Goal: Navigation & Orientation: Find specific page/section

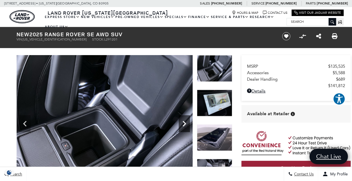
click at [185, 126] on icon "Next" at bounding box center [184, 123] width 11 height 11
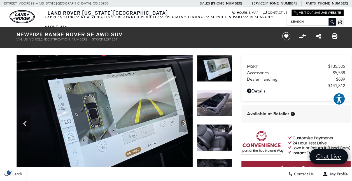
click at [156, 122] on img at bounding box center [105, 121] width 176 height 132
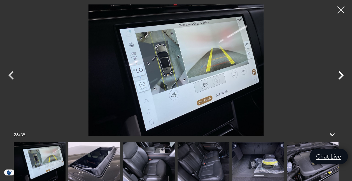
click at [341, 75] on icon "Next" at bounding box center [341, 75] width 17 height 17
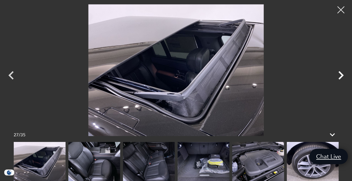
click at [341, 75] on icon "Next" at bounding box center [341, 75] width 17 height 17
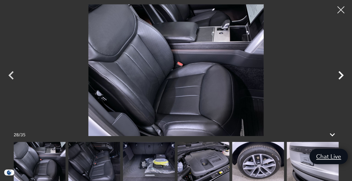
click at [341, 75] on icon "Next" at bounding box center [341, 75] width 17 height 17
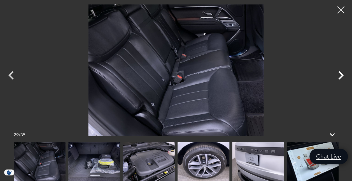
click at [341, 75] on icon "Next" at bounding box center [341, 75] width 17 height 17
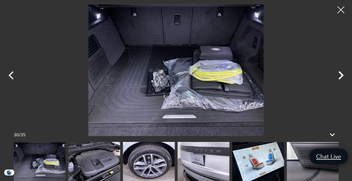
click at [341, 75] on icon "Next" at bounding box center [341, 75] width 17 height 17
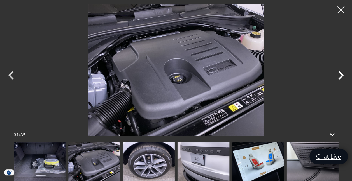
click at [341, 75] on icon "Next" at bounding box center [341, 75] width 17 height 17
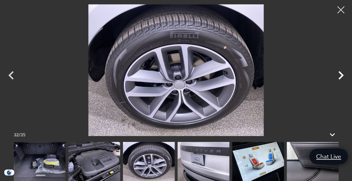
click at [341, 75] on icon "Next" at bounding box center [341, 75] width 17 height 17
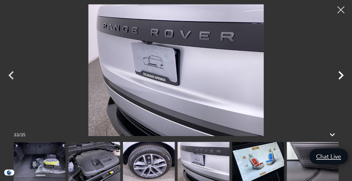
click at [341, 75] on icon "Next" at bounding box center [341, 75] width 17 height 17
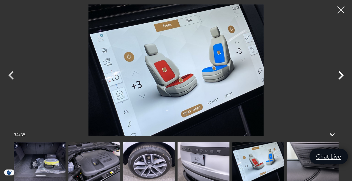
click at [341, 75] on icon "Next" at bounding box center [341, 75] width 17 height 17
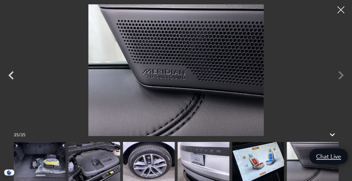
click at [341, 75] on div at bounding box center [176, 69] width 352 height 131
click at [199, 165] on img at bounding box center [204, 161] width 52 height 39
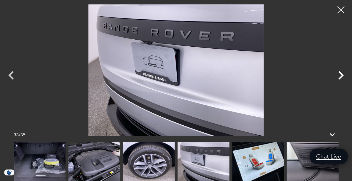
click at [342, 73] on icon "Next" at bounding box center [341, 75] width 17 height 17
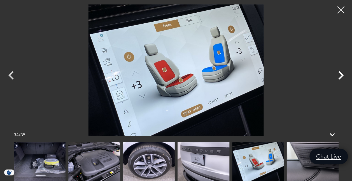
click at [342, 73] on icon "Next" at bounding box center [341, 75] width 17 height 17
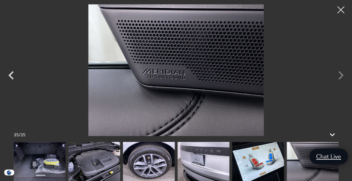
click at [342, 73] on div at bounding box center [176, 69] width 352 height 131
click at [342, 6] on div at bounding box center [341, 10] width 15 height 15
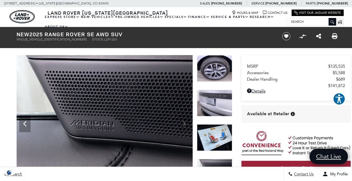
click at [117, 132] on img at bounding box center [105, 121] width 176 height 132
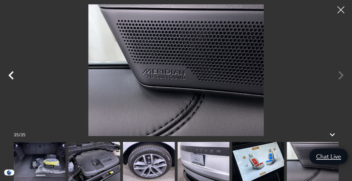
click at [8, 75] on icon "Previous" at bounding box center [11, 75] width 17 height 17
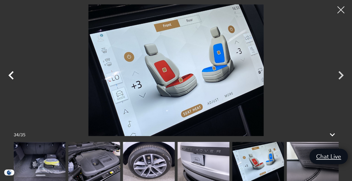
click at [8, 75] on icon "Previous" at bounding box center [11, 75] width 17 height 17
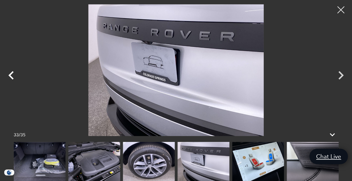
click at [8, 75] on icon "Previous" at bounding box center [11, 75] width 17 height 17
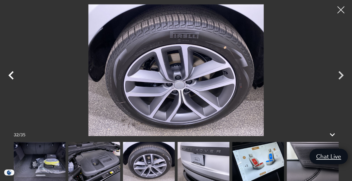
click at [8, 75] on icon "Previous" at bounding box center [11, 75] width 17 height 17
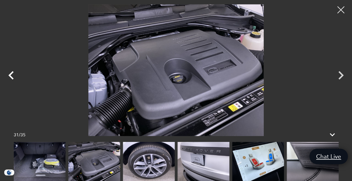
click at [8, 75] on icon "Previous" at bounding box center [11, 75] width 17 height 17
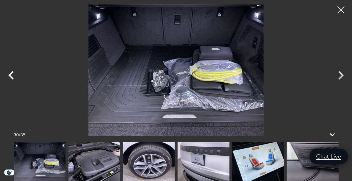
click at [8, 75] on icon "Previous" at bounding box center [11, 75] width 17 height 17
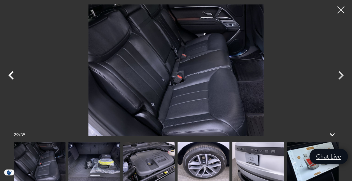
click at [8, 75] on icon "Previous" at bounding box center [11, 75] width 17 height 17
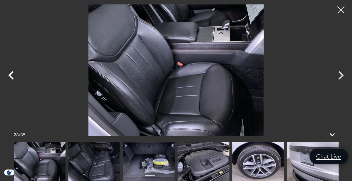
click at [8, 75] on icon "Previous" at bounding box center [11, 75] width 17 height 17
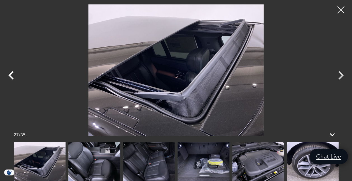
click at [8, 75] on icon "Previous" at bounding box center [11, 75] width 17 height 17
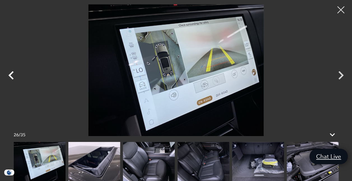
click at [8, 75] on icon "Previous" at bounding box center [11, 75] width 17 height 17
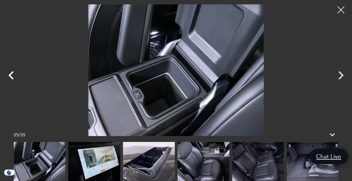
click at [9, 75] on icon "Previous" at bounding box center [10, 75] width 5 height 8
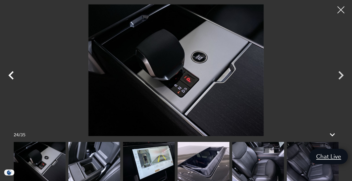
click at [9, 75] on icon "Previous" at bounding box center [10, 75] width 5 height 8
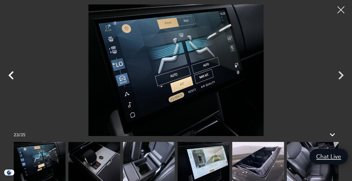
click at [9, 75] on icon "Previous" at bounding box center [10, 75] width 5 height 8
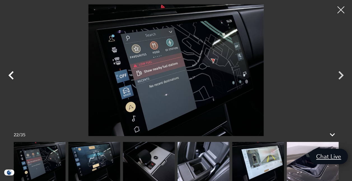
click at [9, 75] on icon "Previous" at bounding box center [10, 75] width 5 height 8
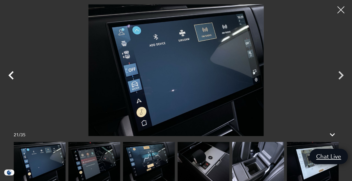
click at [9, 75] on icon "Previous" at bounding box center [10, 75] width 5 height 8
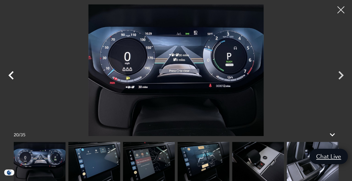
click at [9, 75] on icon "Previous" at bounding box center [10, 75] width 5 height 8
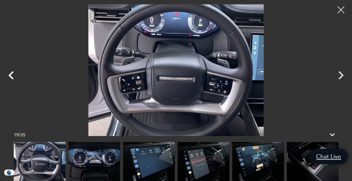
click at [9, 75] on icon "Previous" at bounding box center [10, 75] width 5 height 8
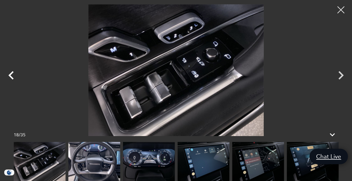
click at [9, 75] on icon "Previous" at bounding box center [10, 75] width 5 height 8
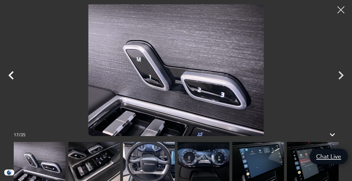
click at [9, 75] on icon "Previous" at bounding box center [10, 75] width 5 height 8
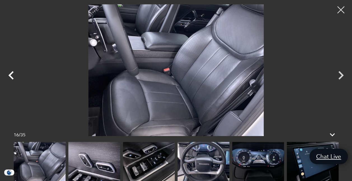
click at [9, 75] on icon "Previous" at bounding box center [10, 75] width 5 height 8
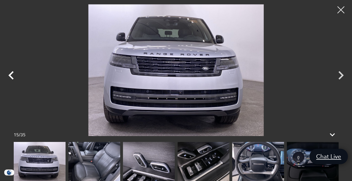
click at [9, 75] on icon "Previous" at bounding box center [10, 75] width 5 height 8
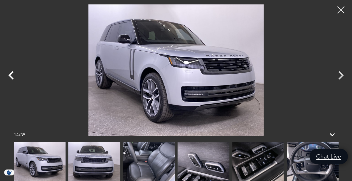
click at [9, 75] on icon "Previous" at bounding box center [10, 75] width 5 height 8
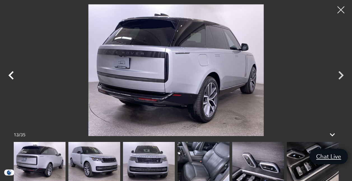
click at [9, 75] on icon "Previous" at bounding box center [10, 75] width 5 height 8
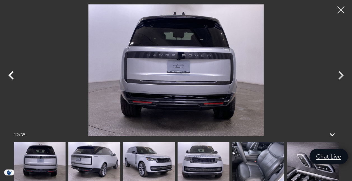
click at [9, 75] on icon "Previous" at bounding box center [10, 75] width 5 height 8
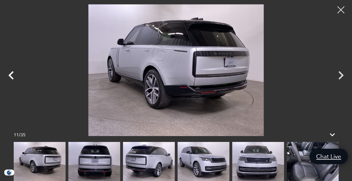
click at [9, 75] on icon "Previous" at bounding box center [10, 75] width 5 height 8
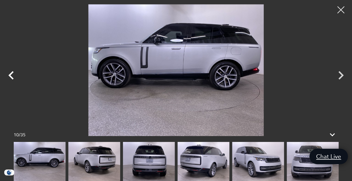
click at [9, 75] on icon "Previous" at bounding box center [10, 75] width 5 height 8
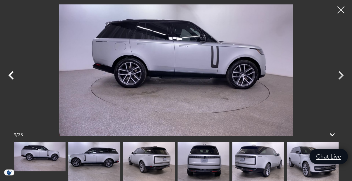
click at [9, 75] on icon "Previous" at bounding box center [10, 75] width 5 height 8
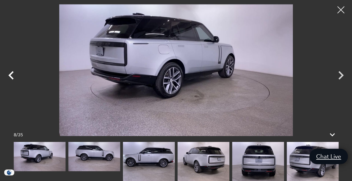
click at [9, 75] on icon "Previous" at bounding box center [10, 75] width 5 height 8
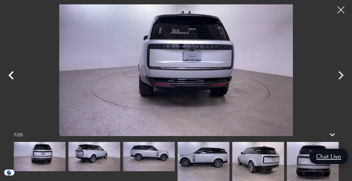
click at [9, 75] on icon "Previous" at bounding box center [10, 75] width 5 height 8
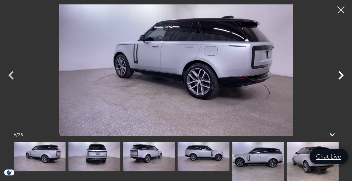
click at [338, 75] on icon "Next" at bounding box center [341, 75] width 17 height 17
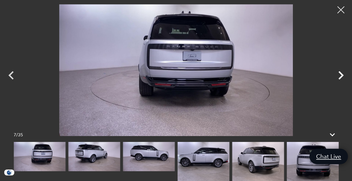
click at [338, 75] on icon "Next" at bounding box center [341, 75] width 17 height 17
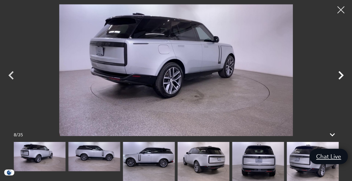
click at [338, 75] on icon "Next" at bounding box center [341, 75] width 17 height 17
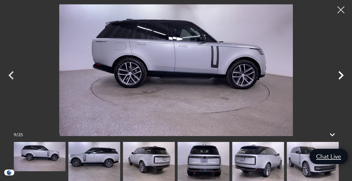
click at [338, 75] on icon "Next" at bounding box center [341, 75] width 17 height 17
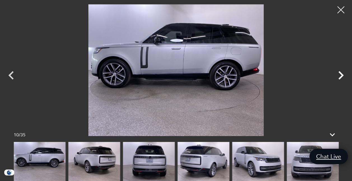
click at [341, 76] on icon "Next" at bounding box center [341, 75] width 5 height 8
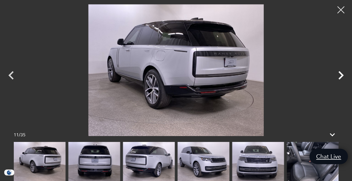
click at [341, 76] on icon "Next" at bounding box center [341, 75] width 5 height 8
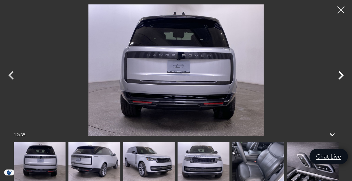
click at [341, 76] on icon "Next" at bounding box center [341, 75] width 5 height 8
